Goal: Task Accomplishment & Management: Manage account settings

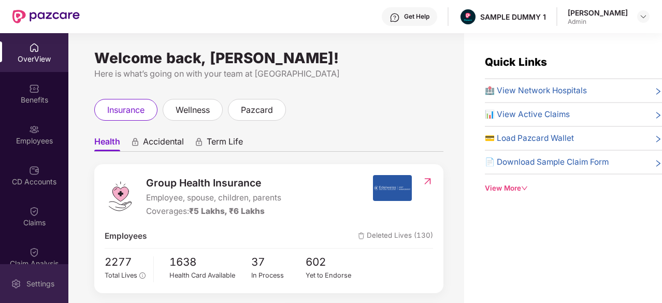
click at [8, 278] on div "Settings" at bounding box center [34, 283] width 68 height 39
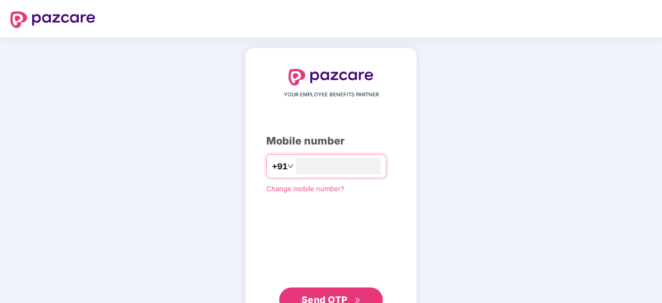
type input "**********"
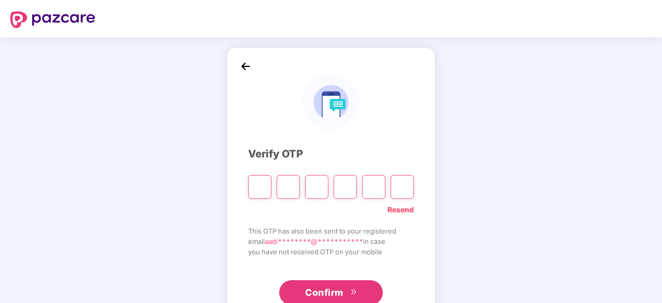
type input "*"
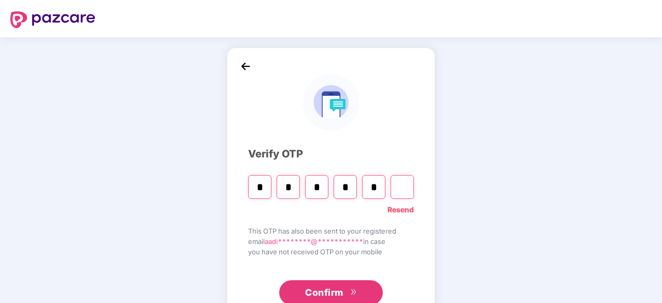
type input "*"
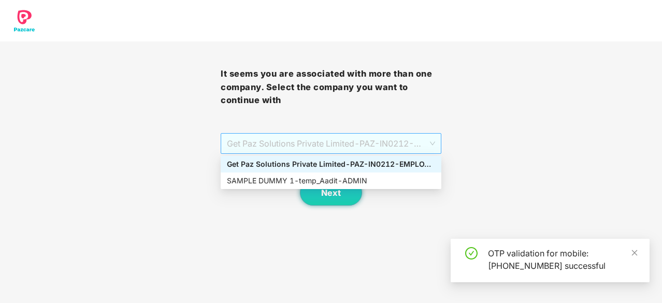
click at [307, 146] on span "Get Paz Solutions Private Limited - PAZ-IN0212 - EMPLOYEE" at bounding box center [331, 144] width 208 height 20
click at [296, 175] on div "SAMPLE DUMMY 1 - temp_Aadit - ADMIN" at bounding box center [331, 180] width 208 height 11
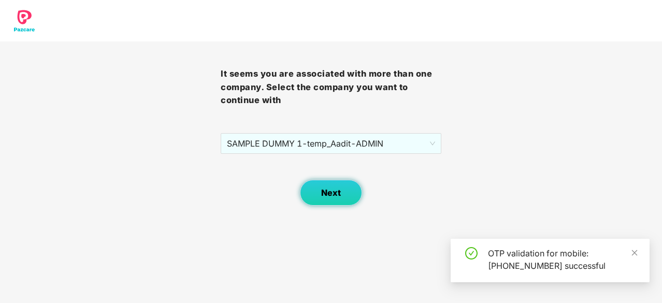
click at [320, 192] on button "Next" at bounding box center [331, 193] width 62 height 26
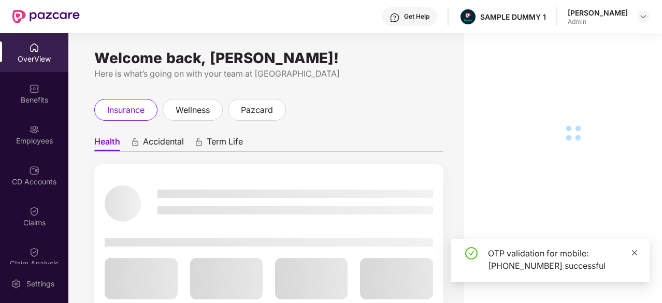
click at [635, 248] on link at bounding box center [634, 252] width 7 height 11
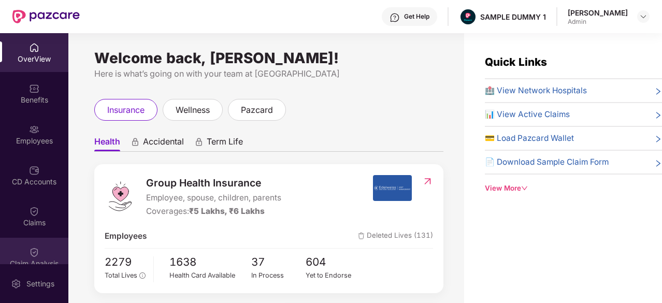
click at [9, 244] on div "Claim Analysis" at bounding box center [34, 257] width 68 height 39
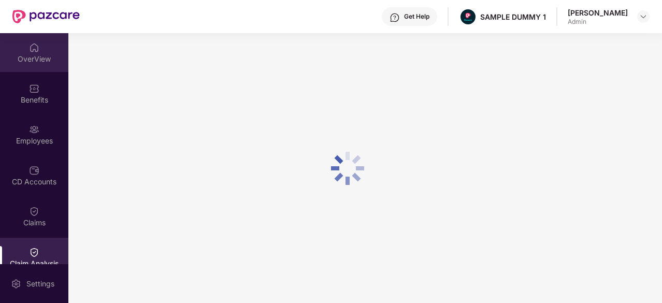
click at [34, 56] on div "OverView" at bounding box center [34, 59] width 68 height 10
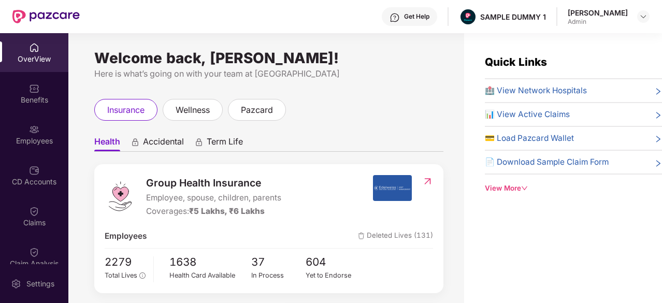
click at [400, 17] on img at bounding box center [395, 17] width 10 height 10
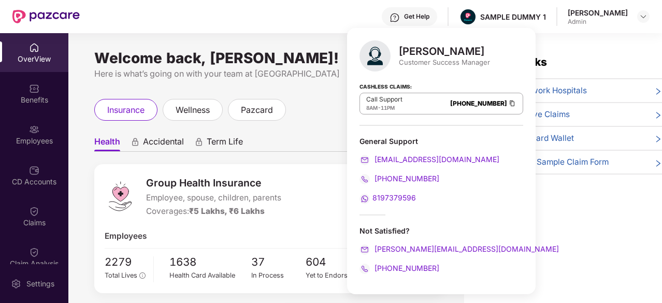
click at [400, 13] on img at bounding box center [395, 17] width 10 height 10
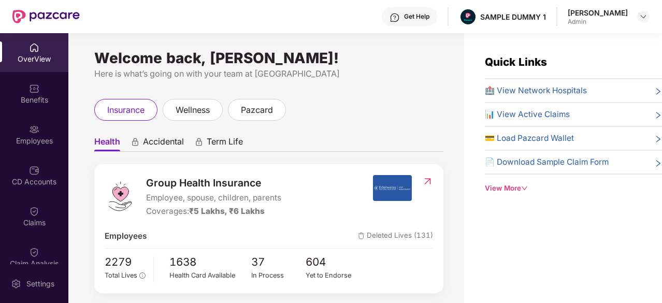
click at [515, 183] on div "View More" at bounding box center [573, 188] width 177 height 11
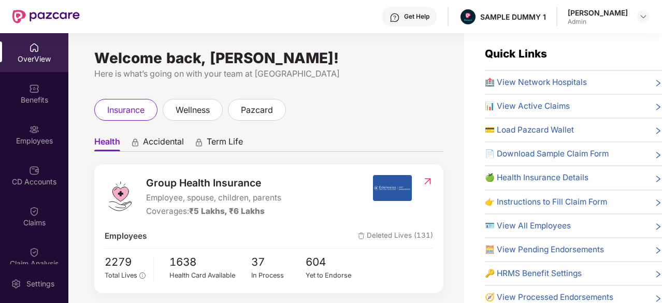
scroll to position [19, 0]
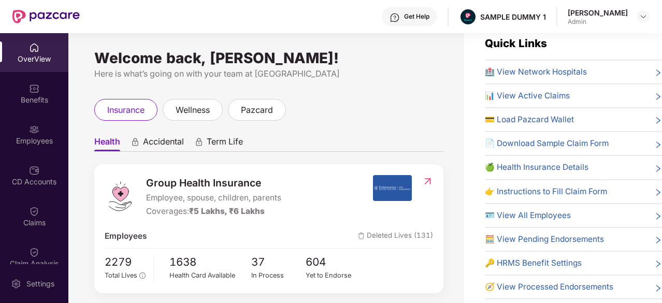
click at [552, 74] on span "🏥 View Network Hospitals" at bounding box center [536, 72] width 102 height 12
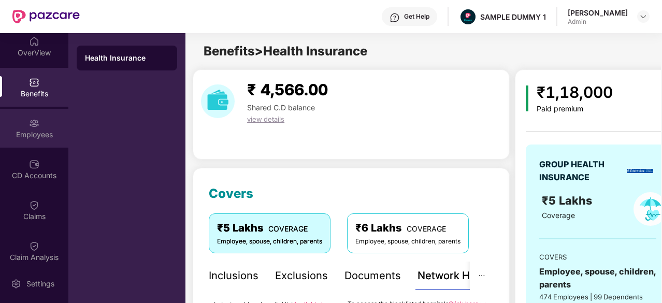
scroll to position [8, 0]
click at [27, 130] on div "Employees" at bounding box center [34, 133] width 68 height 10
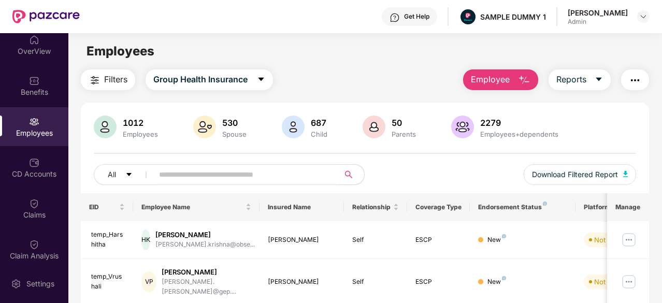
click at [502, 82] on span "Employee" at bounding box center [490, 79] width 39 height 13
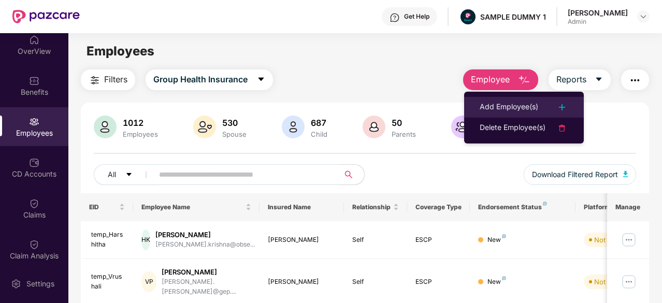
click at [508, 107] on div "Add Employee(s)" at bounding box center [509, 107] width 59 height 12
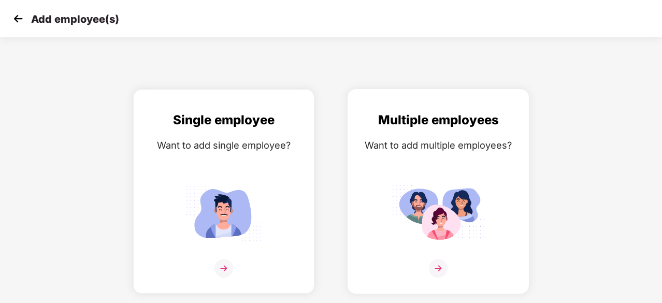
click at [458, 182] on img at bounding box center [438, 213] width 93 height 65
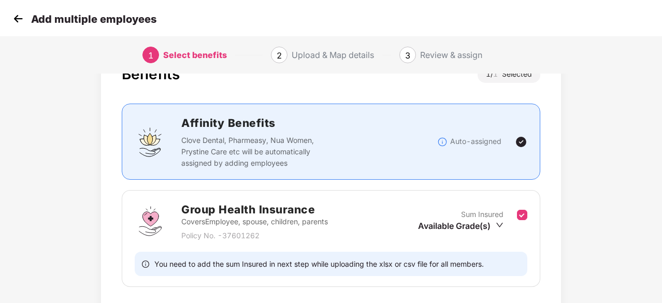
scroll to position [113, 0]
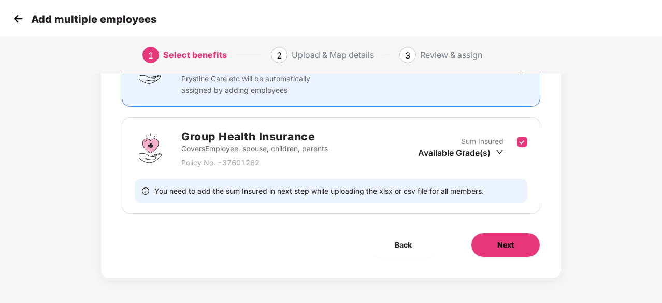
click at [484, 244] on button "Next" at bounding box center [505, 245] width 69 height 25
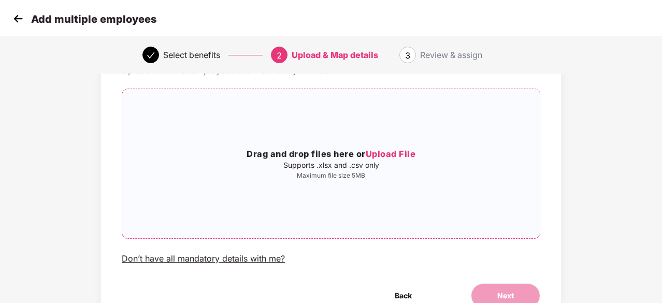
scroll to position [0, 0]
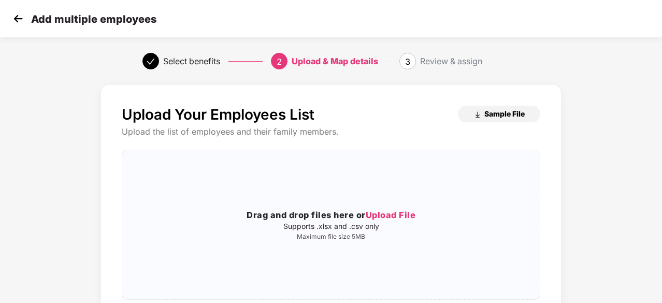
click at [485, 114] on span "Sample File" at bounding box center [504, 114] width 40 height 10
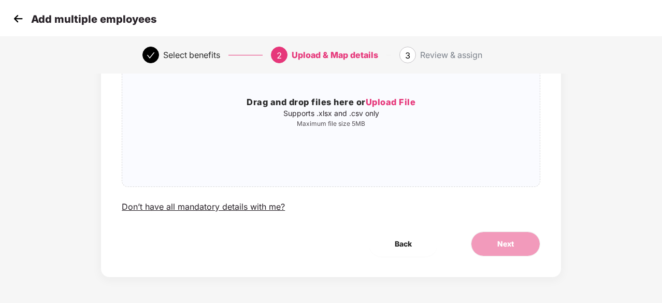
scroll to position [112, 0]
click at [208, 203] on div "Don’t have all mandatory details with me?" at bounding box center [203, 207] width 163 height 11
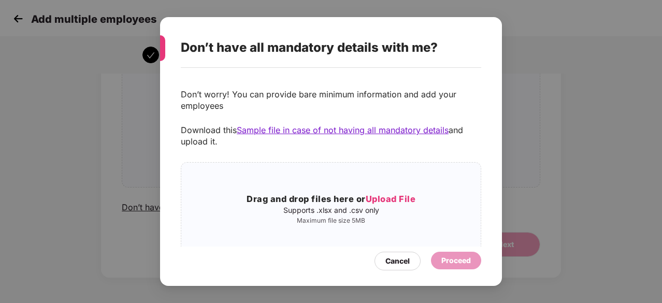
scroll to position [1, 0]
click at [384, 260] on div "Cancel" at bounding box center [398, 261] width 46 height 19
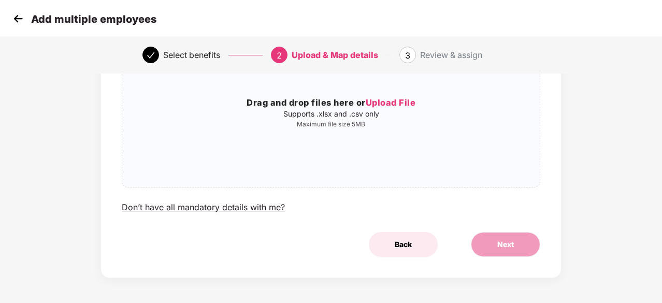
click at [393, 253] on button "Back" at bounding box center [403, 244] width 69 height 25
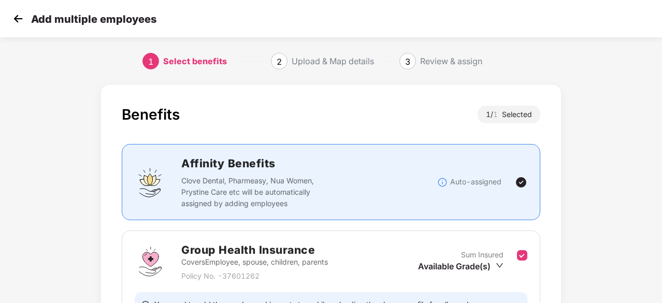
click at [18, 20] on img at bounding box center [18, 19] width 16 height 16
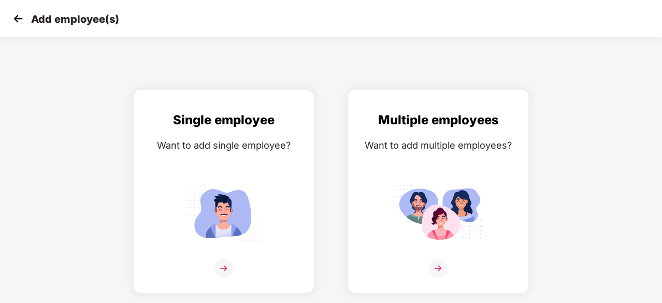
click at [18, 20] on img at bounding box center [18, 19] width 16 height 16
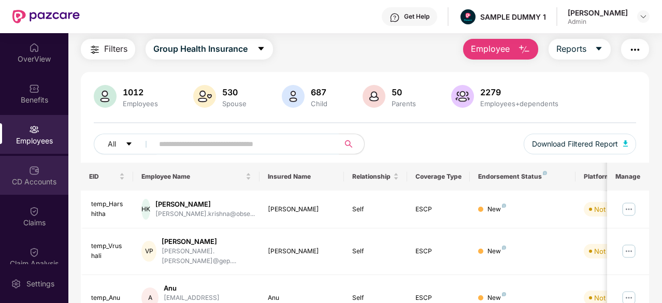
scroll to position [31, 0]
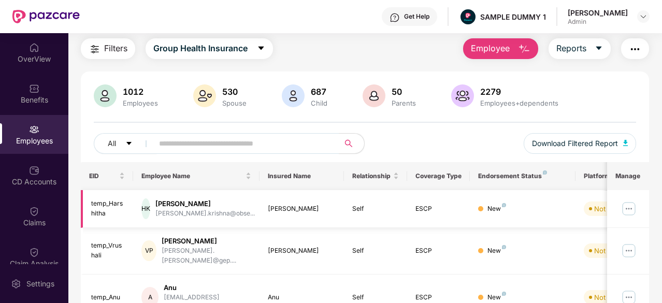
click at [630, 210] on img at bounding box center [629, 208] width 17 height 17
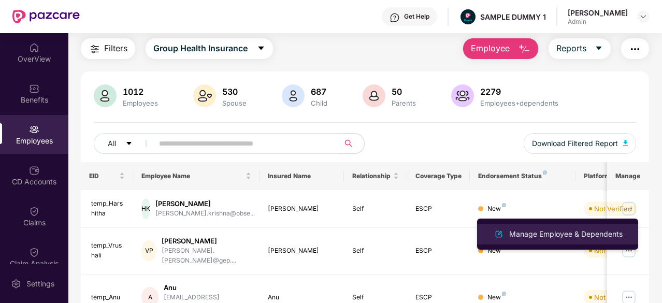
click at [544, 237] on div "Manage Employee & Dependents" at bounding box center [566, 233] width 118 height 11
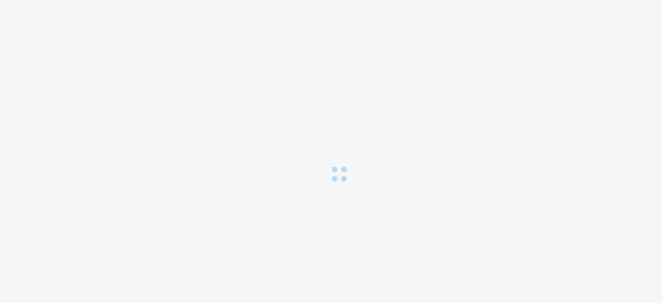
click at [544, 237] on body at bounding box center [331, 151] width 662 height 303
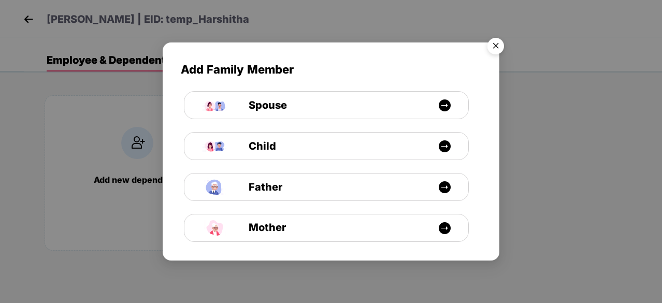
click at [497, 50] on img "Close" at bounding box center [495, 47] width 29 height 29
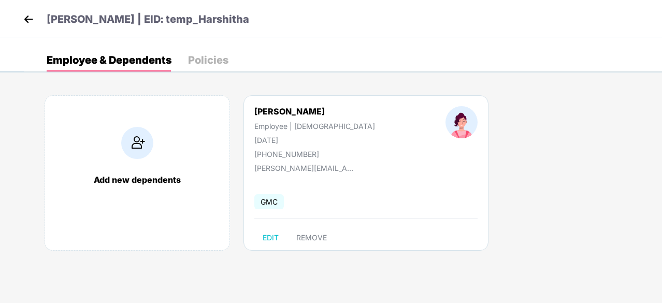
click at [28, 14] on img at bounding box center [29, 19] width 16 height 16
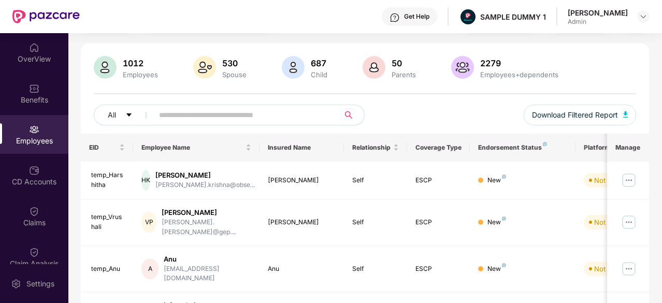
scroll to position [63, 0]
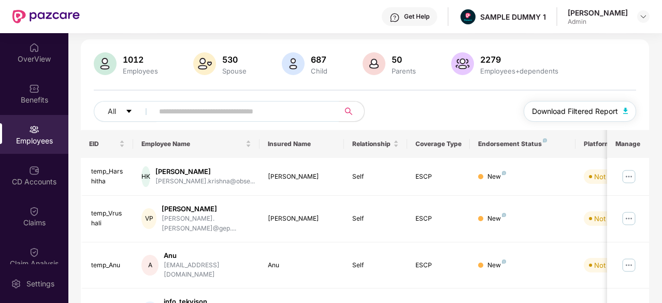
click at [550, 107] on span "Download Filtered Report" at bounding box center [575, 111] width 86 height 11
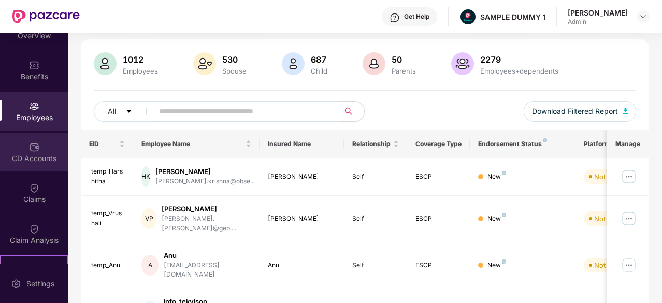
scroll to position [24, 0]
click at [37, 164] on div "CD Accounts" at bounding box center [34, 151] width 68 height 39
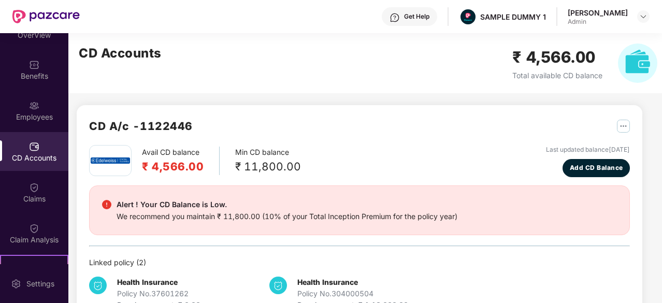
scroll to position [0, 0]
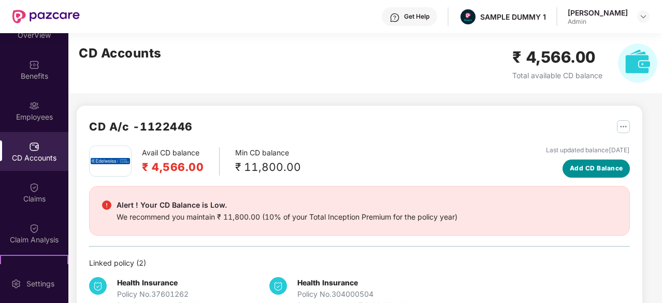
click at [576, 171] on span "Add CD Balance" at bounding box center [596, 169] width 53 height 10
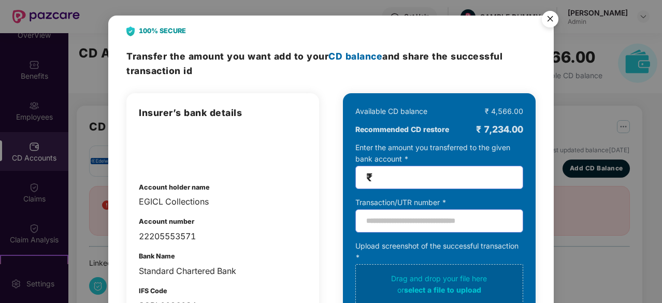
click at [557, 21] on img "Close" at bounding box center [550, 20] width 29 height 29
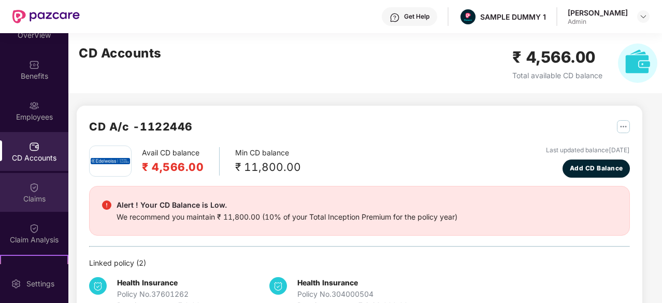
click at [25, 191] on div "Claims" at bounding box center [34, 192] width 68 height 39
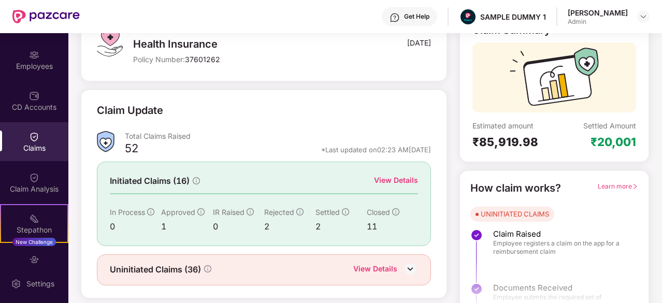
scroll to position [81, 0]
click at [399, 180] on div "View Details" at bounding box center [396, 179] width 44 height 11
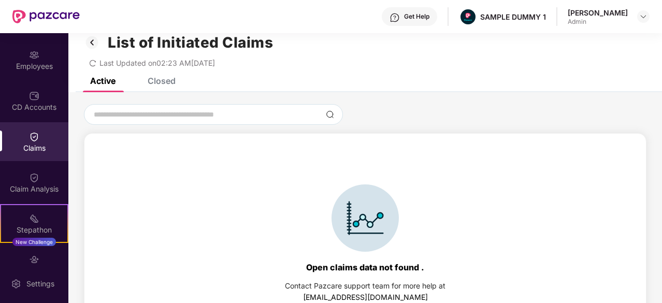
scroll to position [15, 0]
click at [165, 87] on div "Closed" at bounding box center [154, 81] width 44 height 23
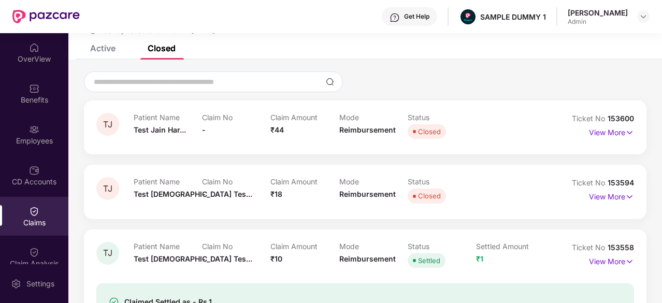
scroll to position [0, 0]
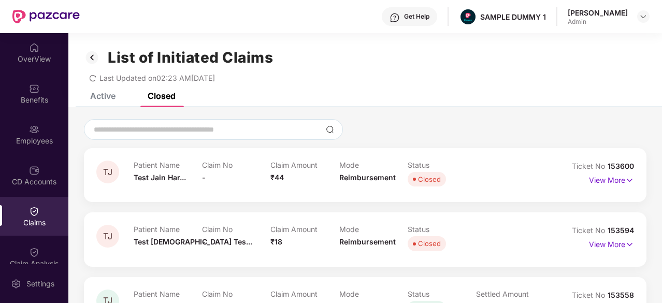
click at [91, 60] on img at bounding box center [92, 58] width 17 height 18
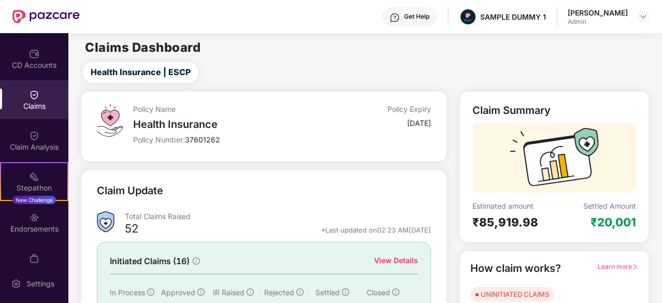
scroll to position [117, 0]
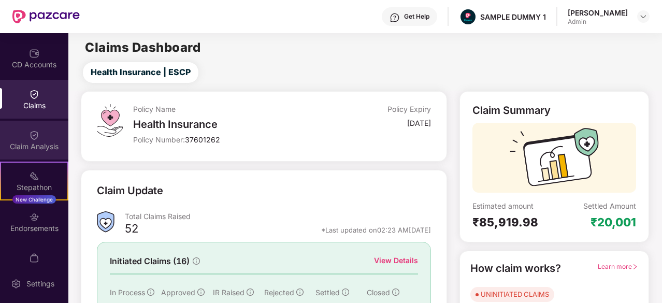
click at [31, 145] on div "Claim Analysis" at bounding box center [34, 146] width 68 height 10
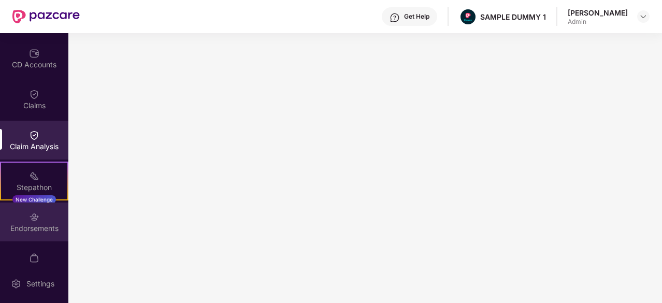
click at [31, 237] on div "Endorsements" at bounding box center [34, 222] width 68 height 39
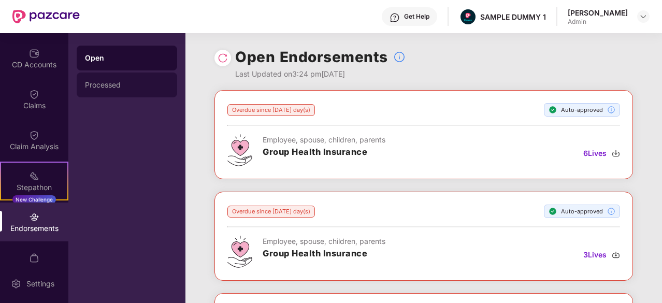
click at [80, 91] on div "Processed" at bounding box center [127, 85] width 100 height 25
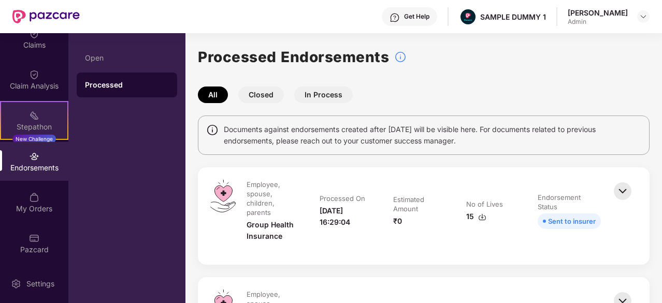
scroll to position [0, 0]
